Goal: Transaction & Acquisition: Obtain resource

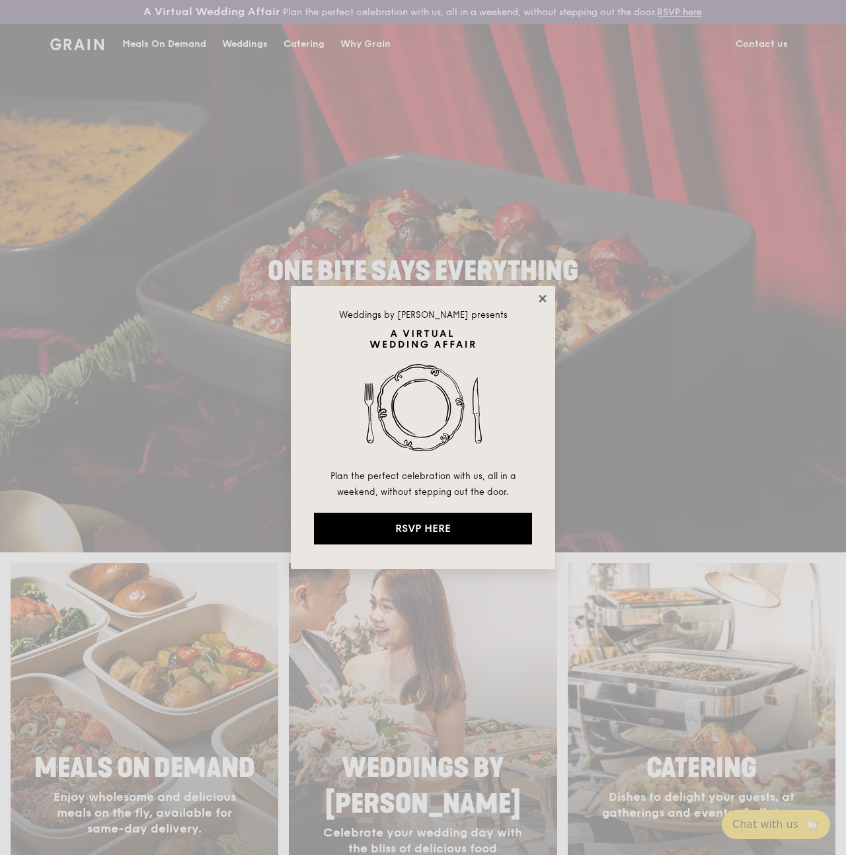
click at [539, 300] on icon at bounding box center [541, 298] width 7 height 7
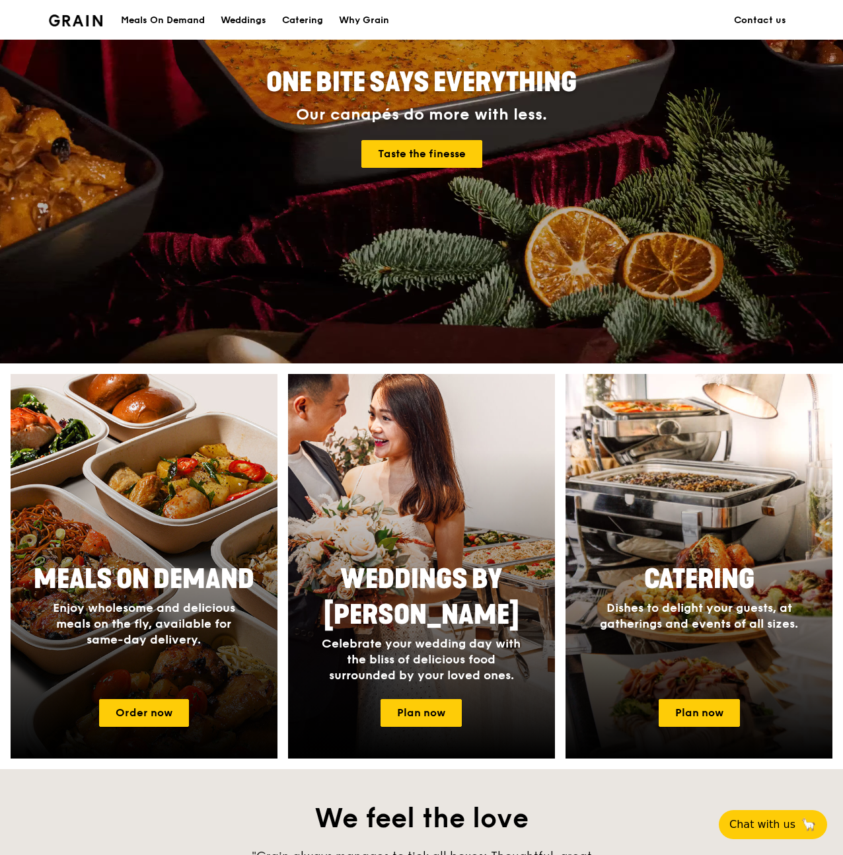
scroll to position [450, 0]
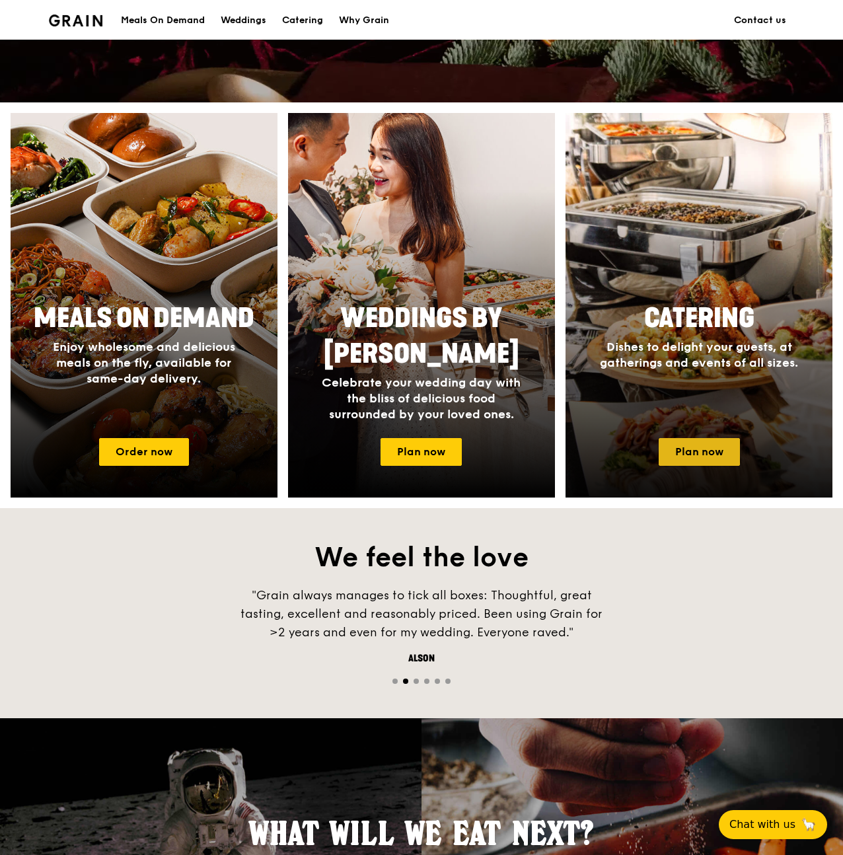
click at [707, 466] on link "Plan now" at bounding box center [699, 452] width 81 height 28
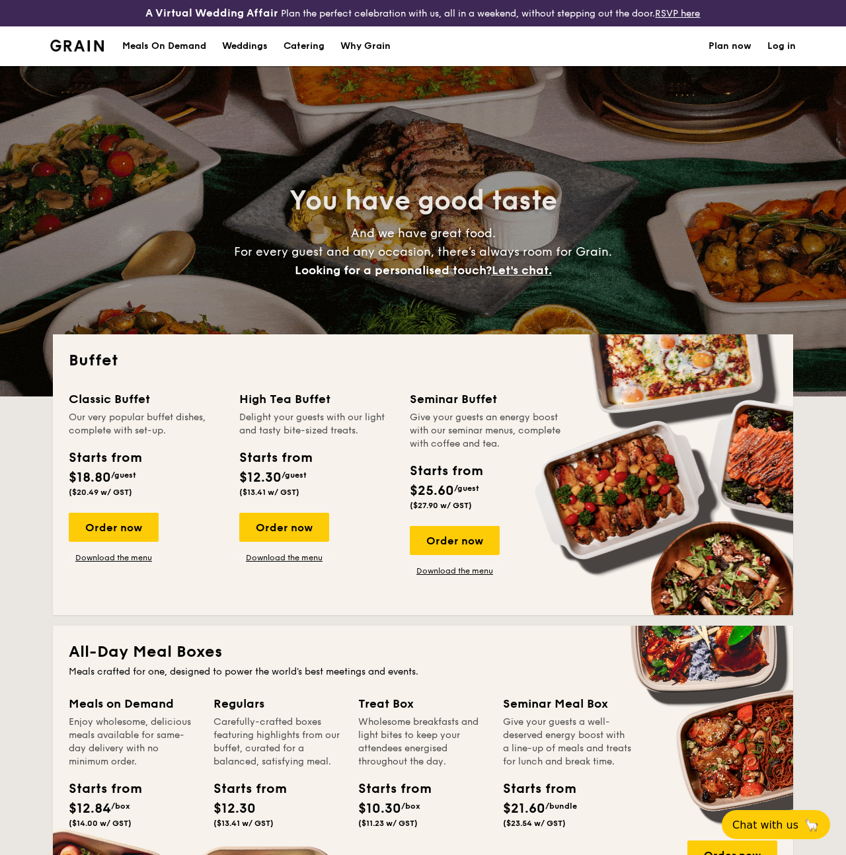
select select
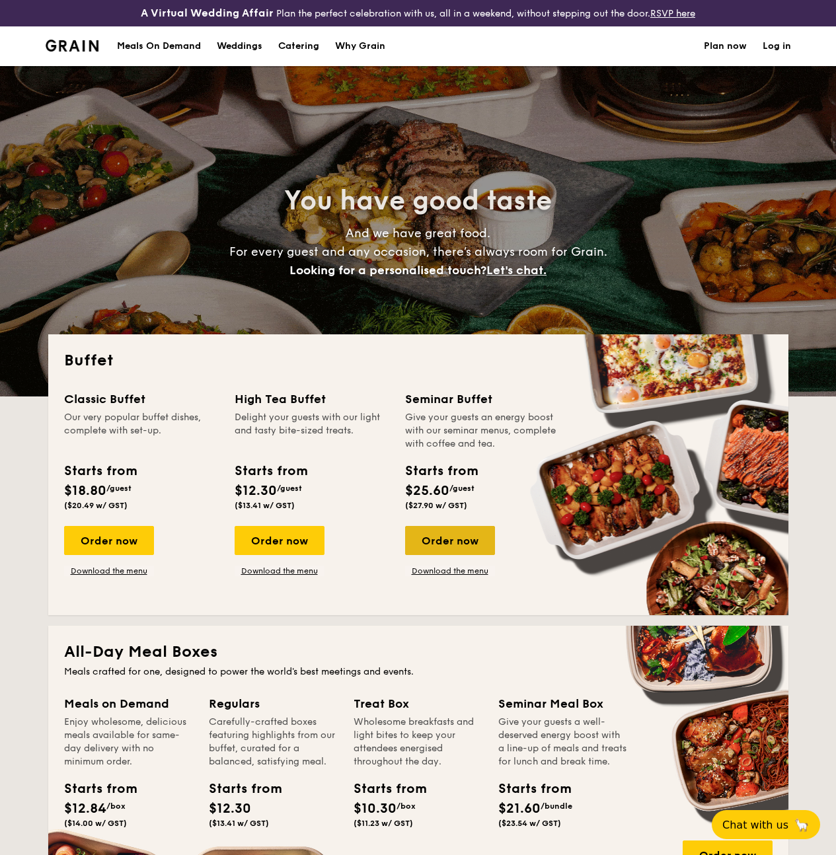
click at [425, 555] on div "Order now" at bounding box center [450, 540] width 90 height 29
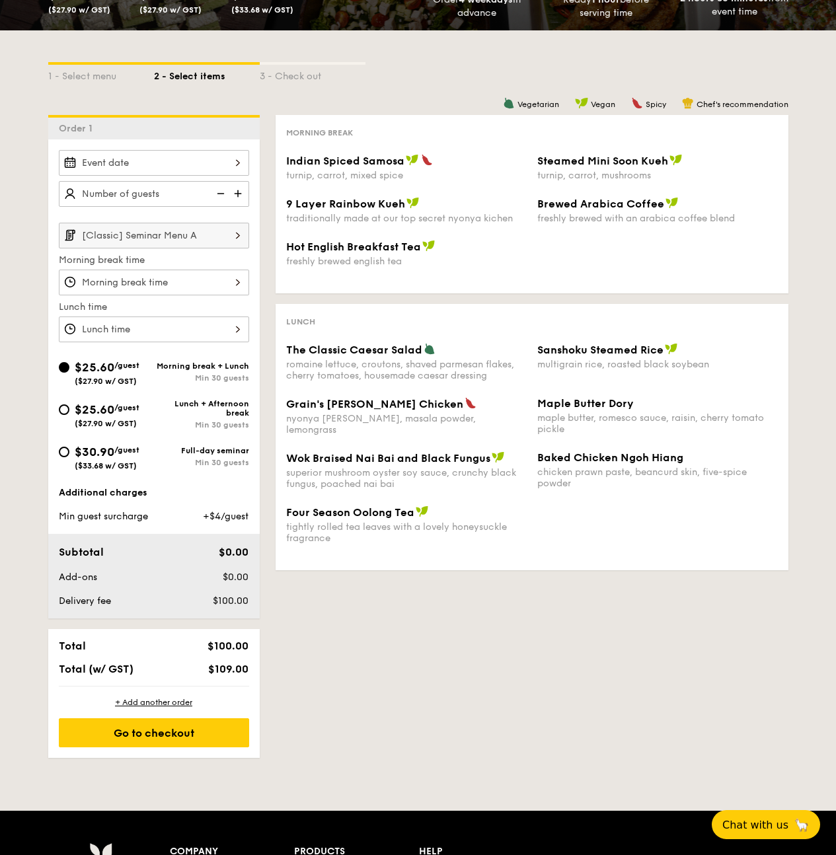
scroll to position [235, 0]
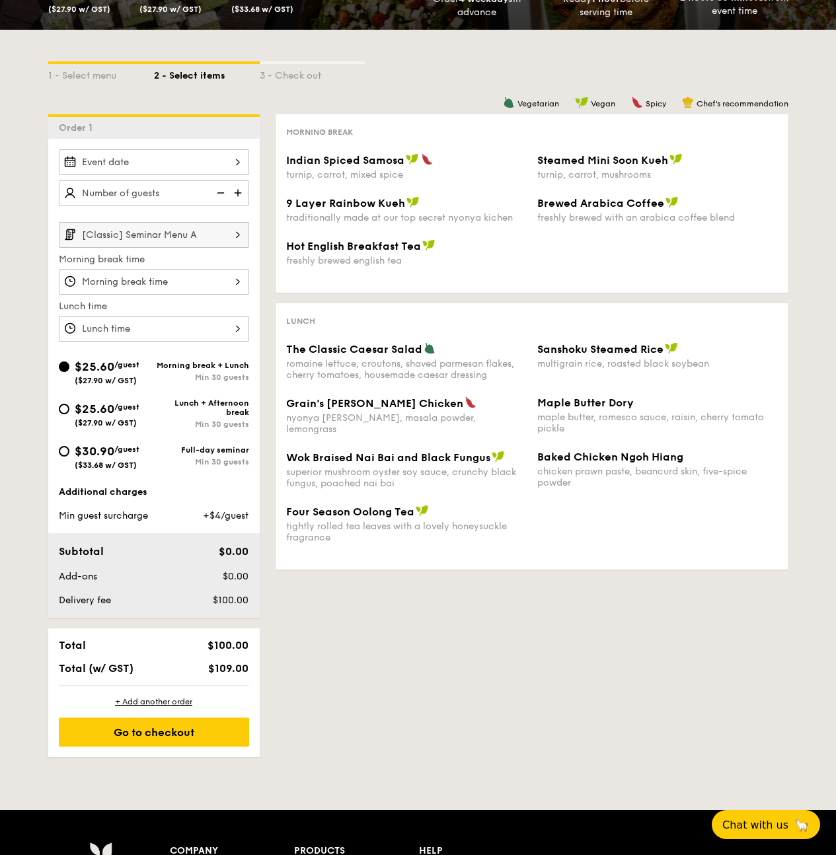
click at [235, 247] on img at bounding box center [238, 234] width 22 height 25
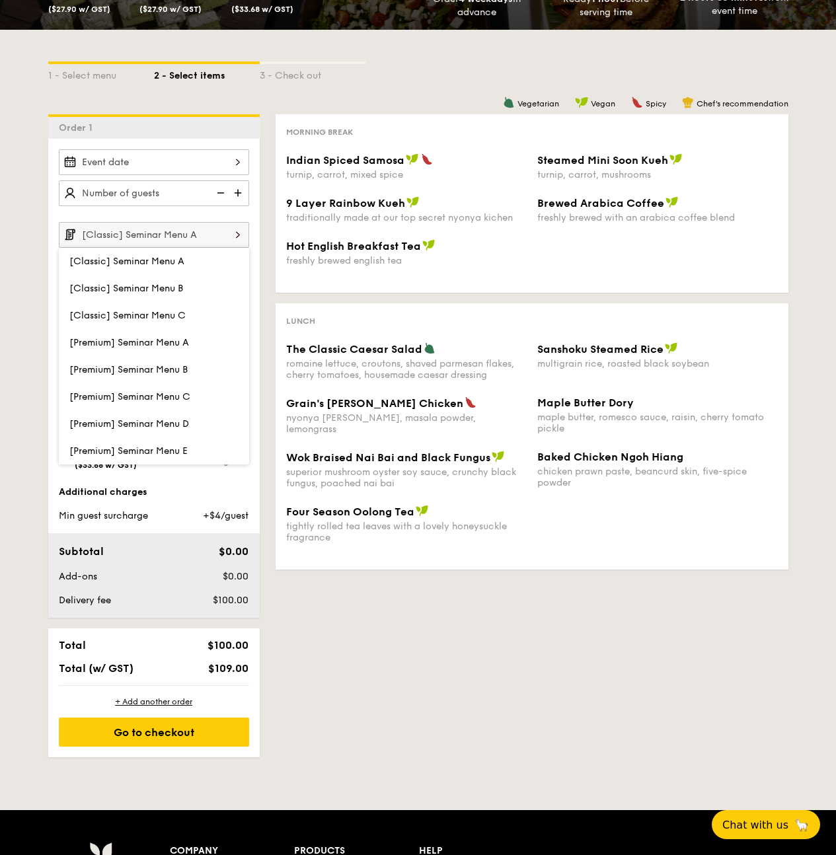
click at [235, 247] on img at bounding box center [238, 234] width 22 height 25
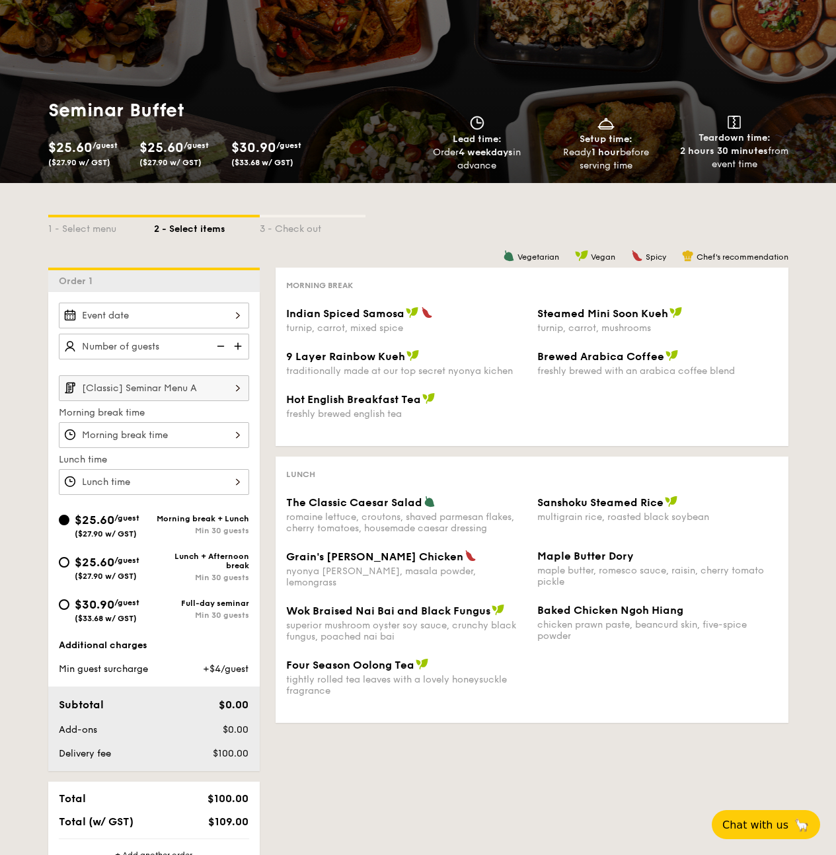
scroll to position [0, 0]
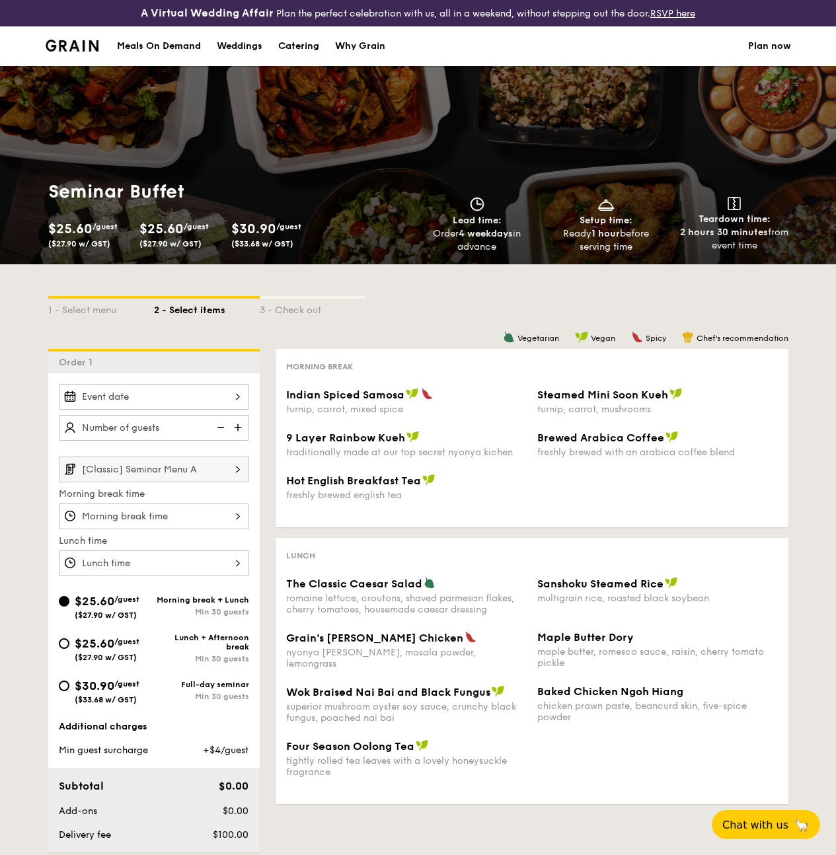
select select
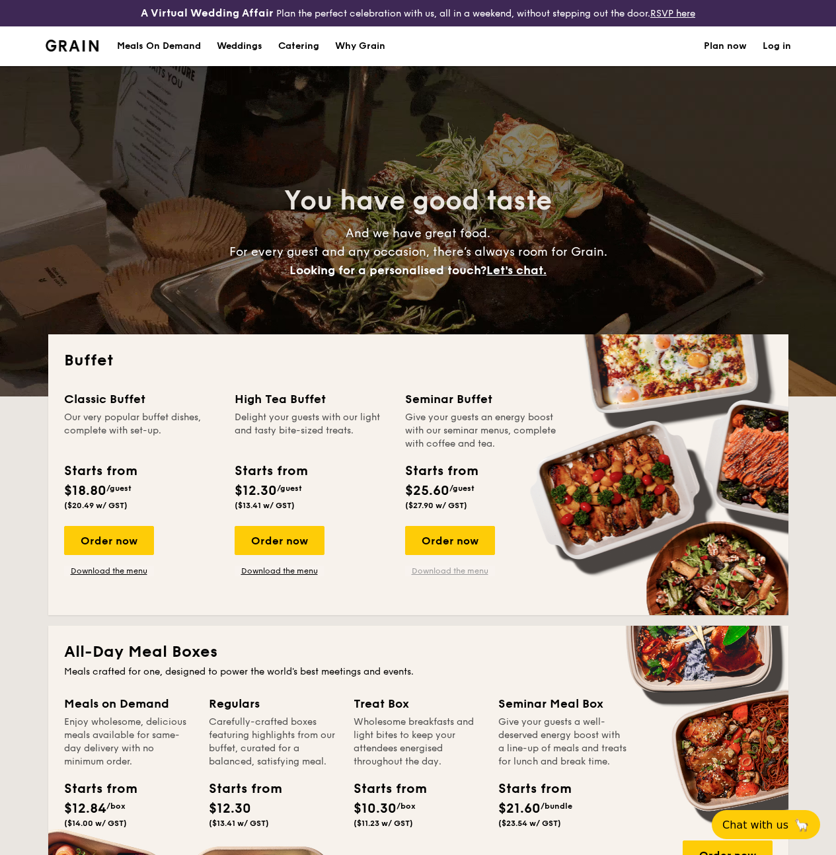
click at [455, 576] on link "Download the menu" at bounding box center [450, 571] width 90 height 11
